Goal: Transaction & Acquisition: Purchase product/service

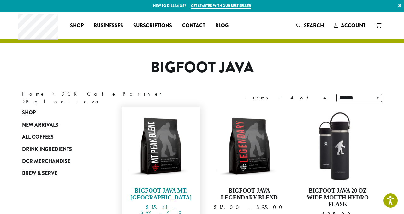
scroll to position [34, 0]
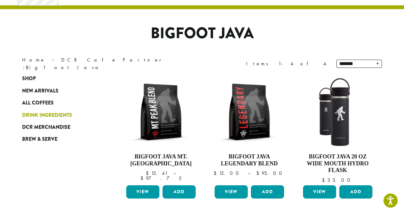
click at [58, 113] on span "Drink Ingredients" at bounding box center [47, 115] width 50 height 8
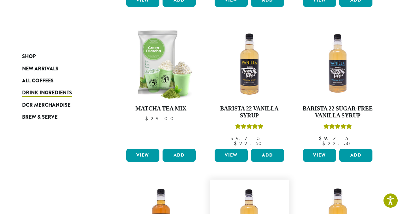
scroll to position [365, 0]
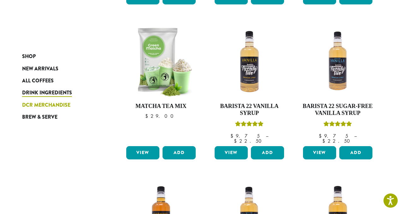
click at [51, 107] on span "DCR Merchandise" at bounding box center [46, 105] width 48 height 8
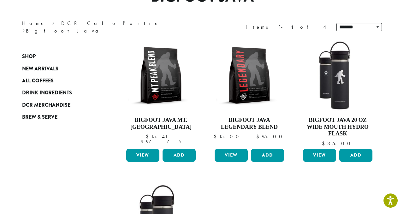
scroll to position [82, 0]
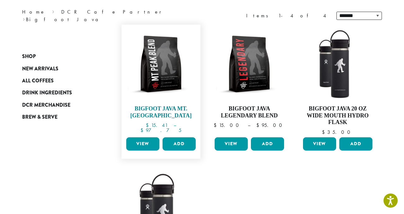
click at [170, 127] on bdi "$ 97.75" at bounding box center [160, 130] width 41 height 7
click at [176, 96] on img at bounding box center [161, 64] width 73 height 73
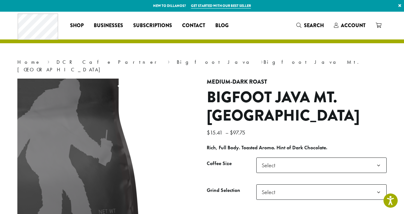
scroll to position [16, 0]
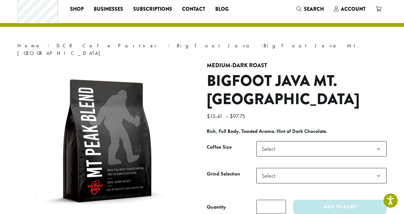
click at [271, 143] on span "Select" at bounding box center [270, 149] width 22 height 12
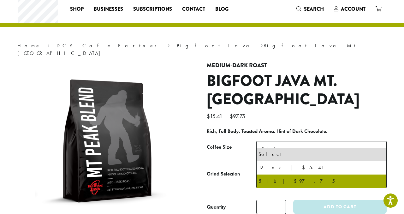
select select "**********"
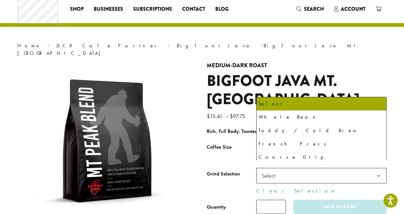
click at [278, 170] on span "Select" at bounding box center [270, 175] width 22 height 12
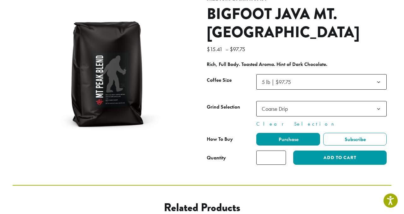
scroll to position [83, 0]
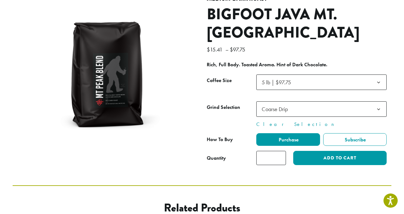
click at [229, 177] on div "**********" at bounding box center [202, 57] width 379 height 257
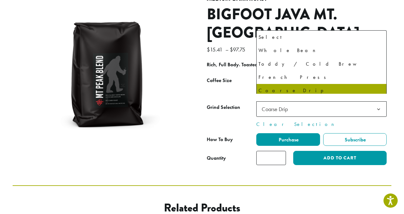
click at [279, 105] on span "Coarse Drip" at bounding box center [274, 108] width 26 height 7
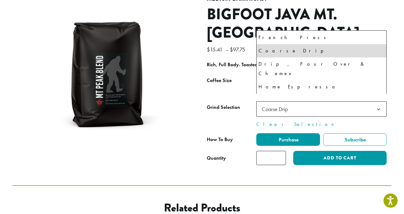
select select "********"
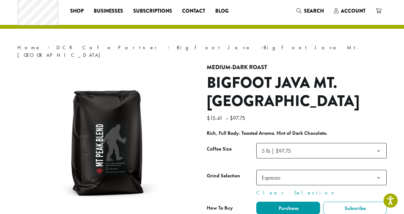
scroll to position [0, 0]
